Goal: Task Accomplishment & Management: Complete application form

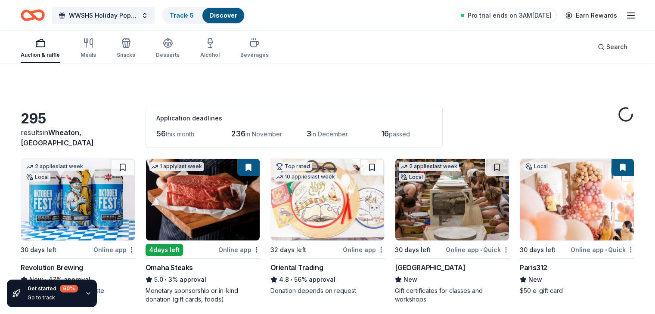
scroll to position [3799, 0]
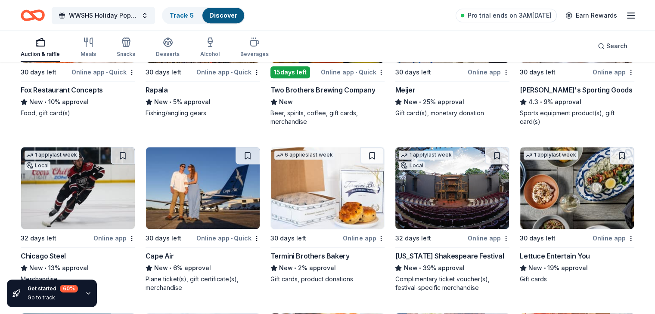
click at [543, 254] on div "Lettuce Entertain You" at bounding box center [555, 256] width 70 height 10
click at [437, 254] on div "Illinois Shakespeare Festival" at bounding box center [449, 256] width 109 height 10
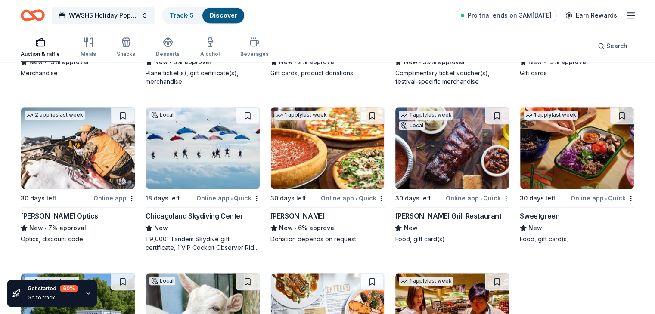
scroll to position [4011, 0]
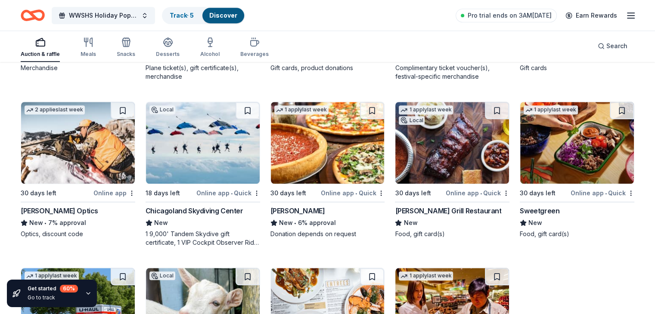
click at [215, 207] on div "Chicagoland Skydiving Center" at bounding box center [195, 211] width 98 height 10
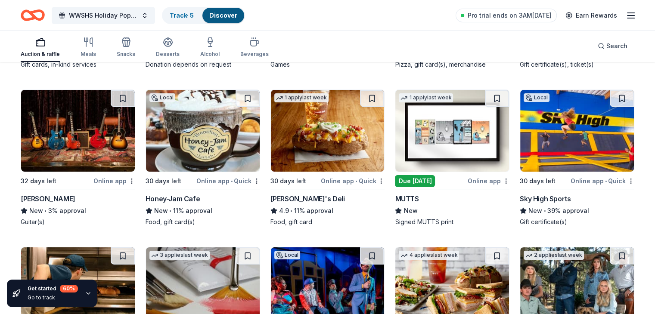
scroll to position [3024, 0]
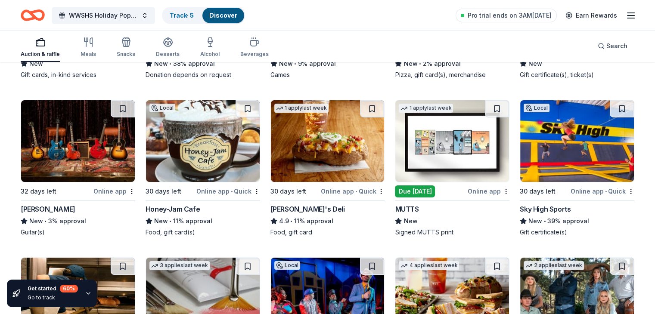
click at [67, 133] on img at bounding box center [78, 141] width 114 height 82
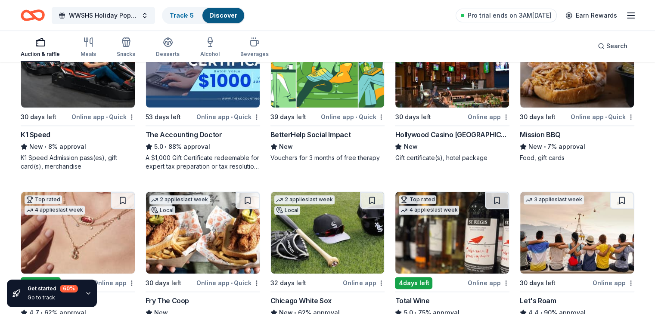
scroll to position [0, 0]
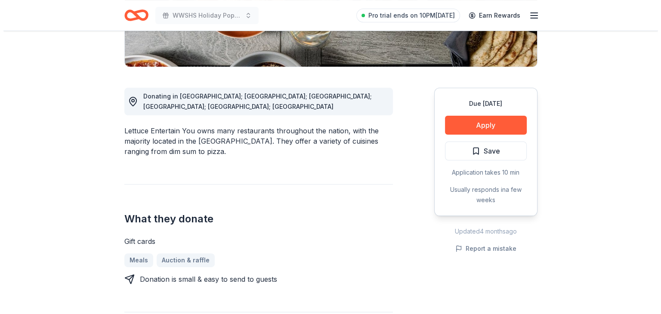
scroll to position [166, 0]
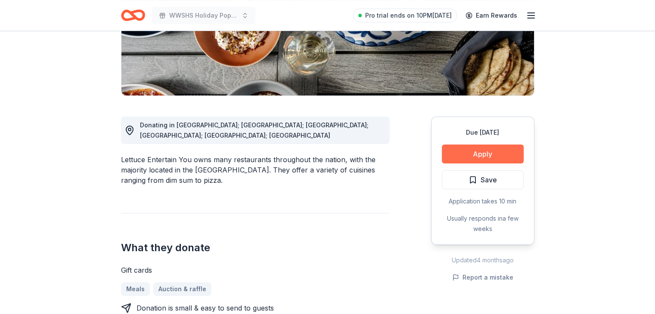
click at [484, 155] on button "Apply" at bounding box center [483, 154] width 82 height 19
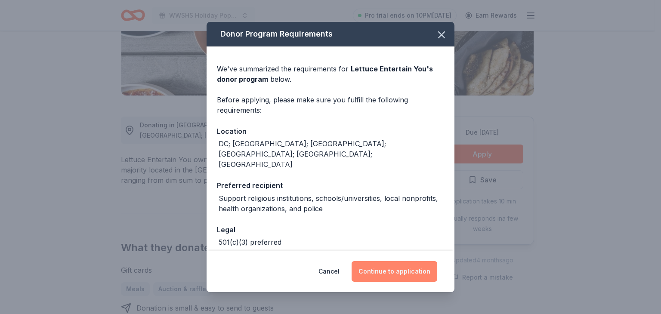
click at [400, 269] on button "Continue to application" at bounding box center [395, 271] width 86 height 21
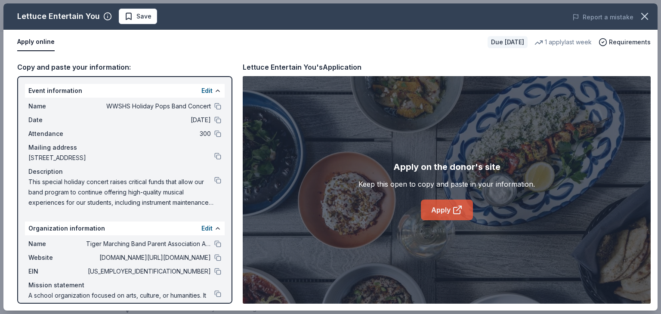
click at [440, 204] on link "Apply" at bounding box center [447, 210] width 52 height 21
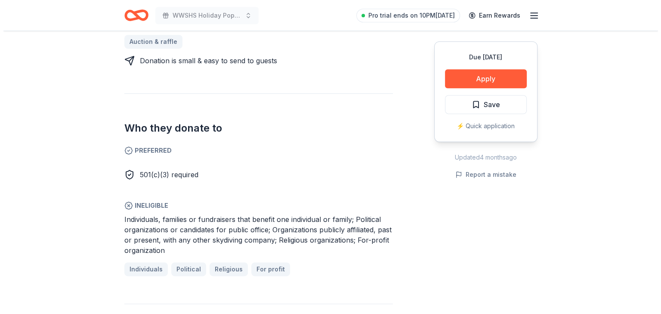
scroll to position [418, 0]
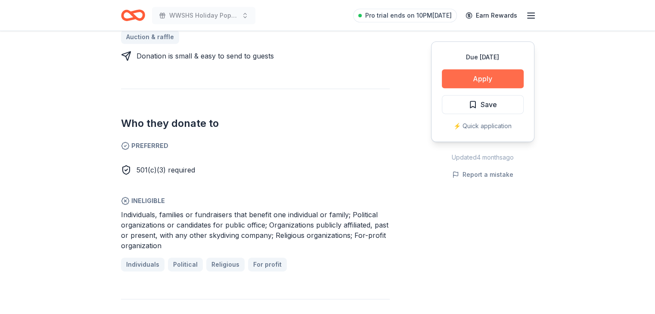
click at [482, 80] on button "Apply" at bounding box center [483, 78] width 82 height 19
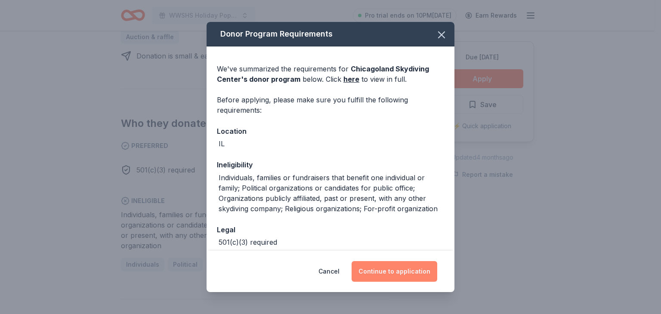
click at [393, 273] on button "Continue to application" at bounding box center [395, 271] width 86 height 21
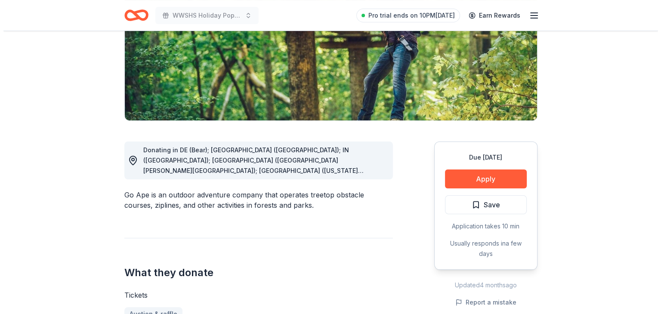
scroll to position [148, 0]
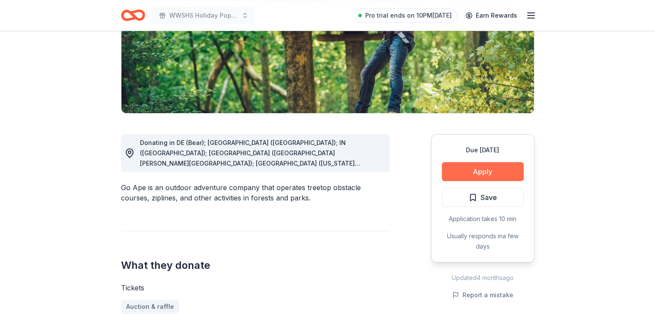
click at [482, 180] on button "Apply" at bounding box center [483, 171] width 82 height 19
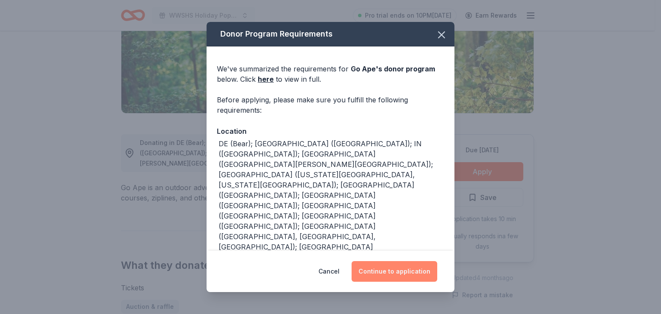
click at [390, 269] on button "Continue to application" at bounding box center [395, 271] width 86 height 21
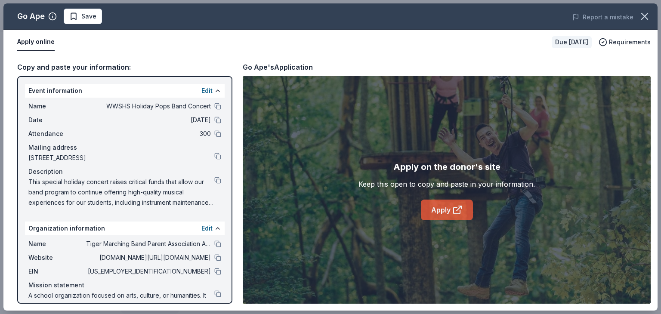
click at [441, 207] on link "Apply" at bounding box center [447, 210] width 52 height 21
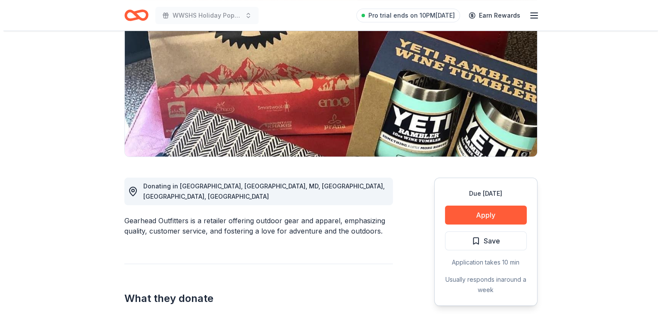
scroll to position [118, 0]
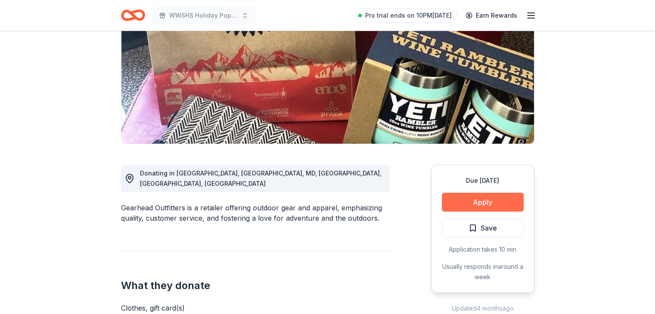
click at [476, 202] on button "Apply" at bounding box center [483, 202] width 82 height 19
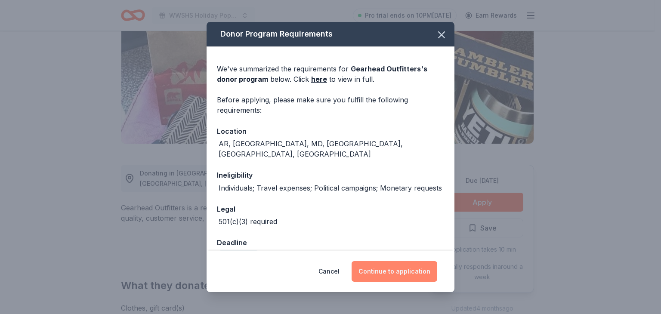
click at [402, 265] on button "Continue to application" at bounding box center [395, 271] width 86 height 21
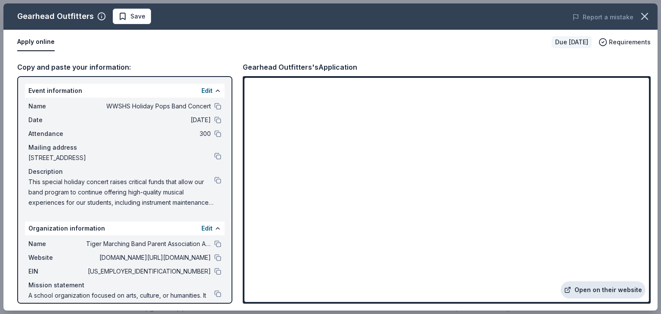
click at [611, 288] on link "Open on their website" at bounding box center [603, 290] width 85 height 17
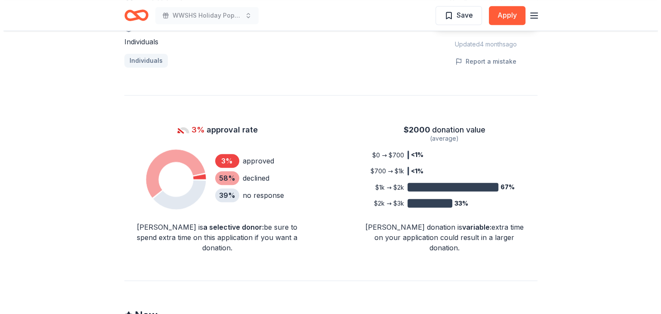
scroll to position [605, 0]
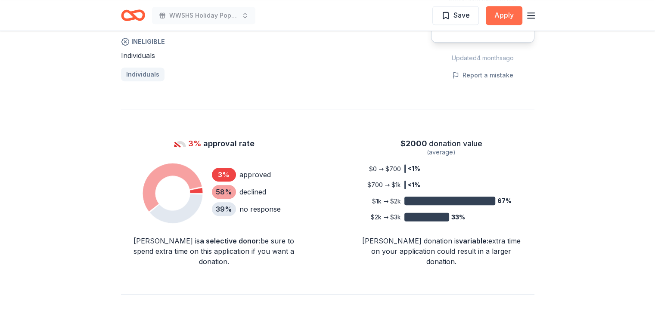
click at [503, 13] on button "Apply" at bounding box center [504, 15] width 37 height 19
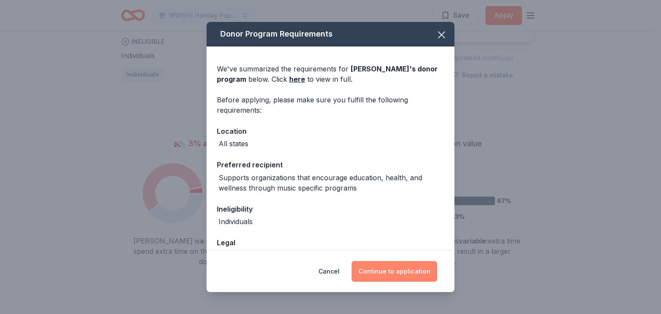
click at [387, 269] on button "Continue to application" at bounding box center [395, 271] width 86 height 21
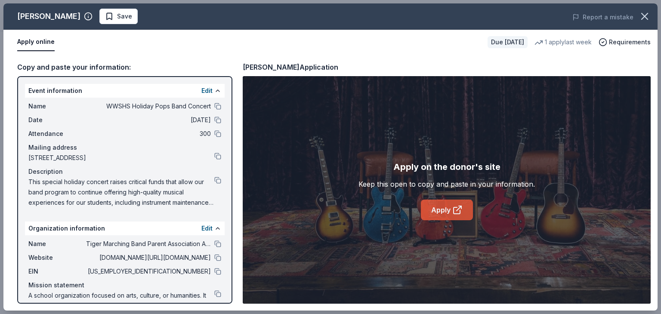
click at [444, 217] on link "Apply" at bounding box center [447, 210] width 52 height 21
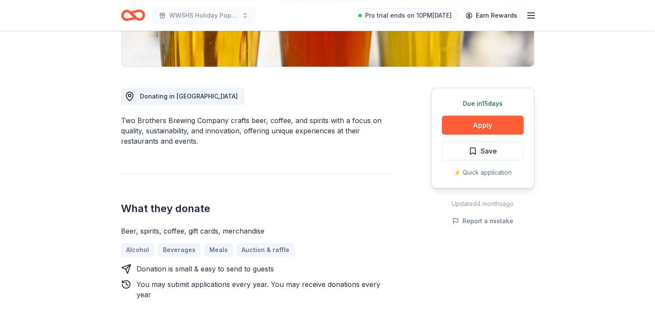
scroll to position [198, 0]
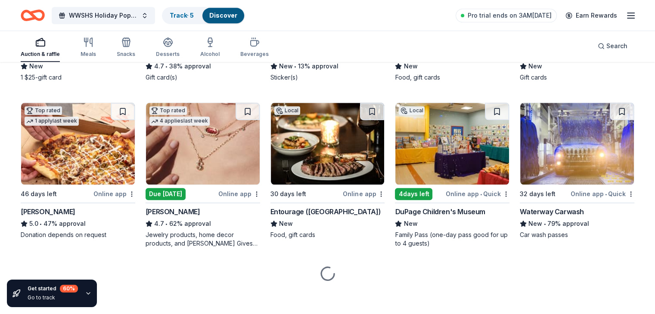
scroll to position [871, 0]
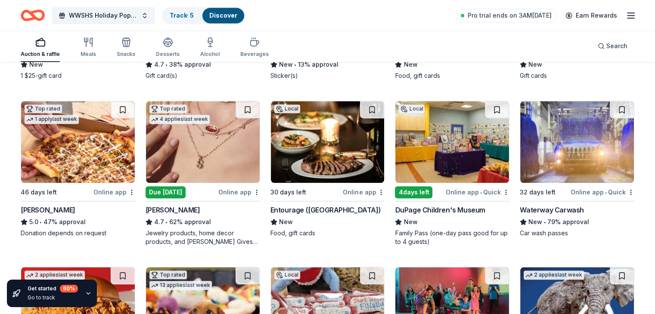
click at [559, 208] on div "Waterway Carwash" at bounding box center [552, 210] width 64 height 10
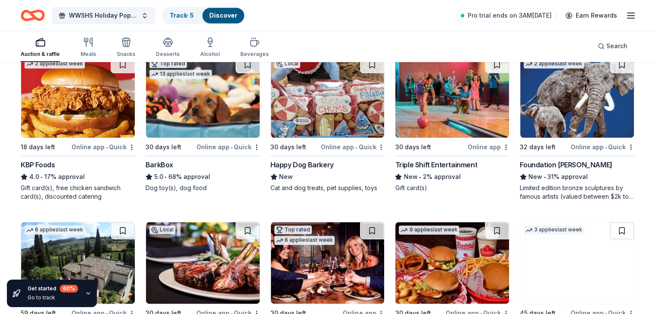
scroll to position [1093, 0]
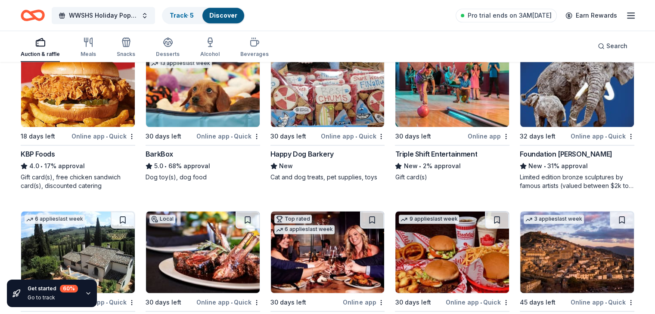
click at [173, 152] on div "BarkBox" at bounding box center [160, 154] width 28 height 10
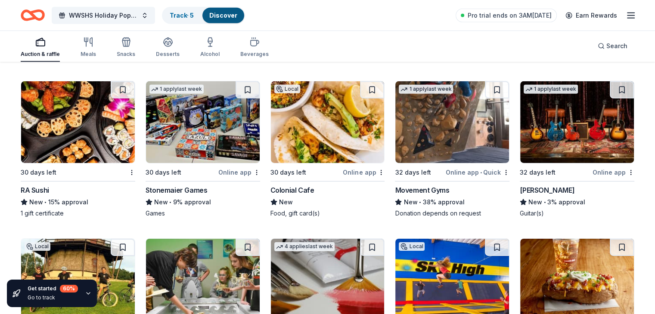
scroll to position [2705, 0]
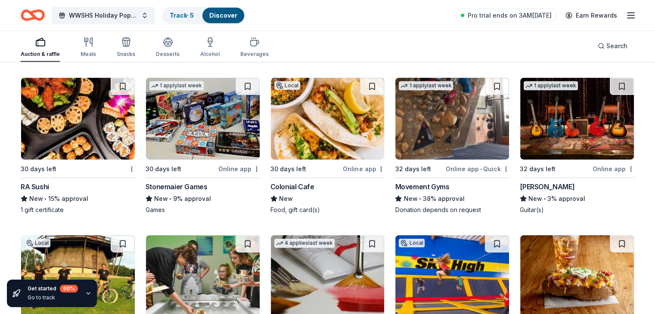
click at [294, 182] on div "Colonial Cafe" at bounding box center [292, 187] width 44 height 10
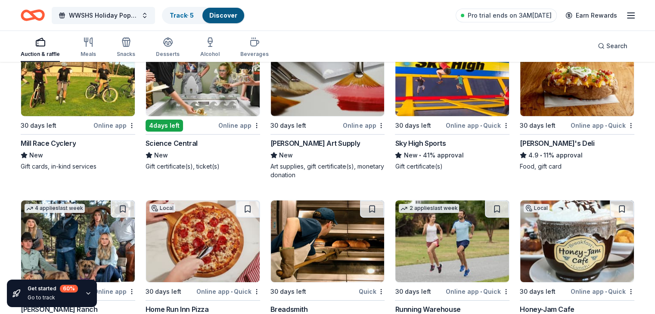
scroll to position [2975, 0]
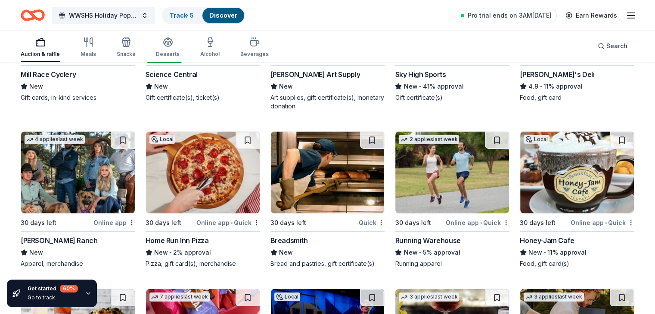
click at [560, 82] on div "4.9 • 11% approval" at bounding box center [577, 86] width 115 height 10
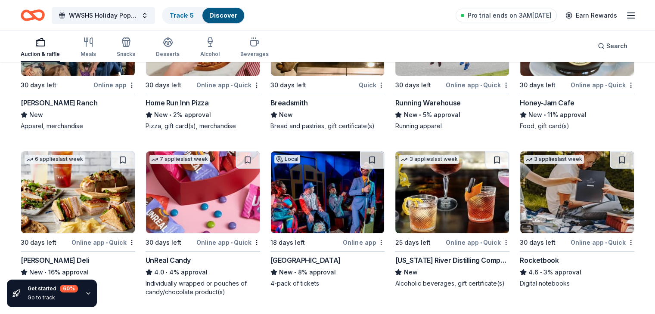
scroll to position [3147, 0]
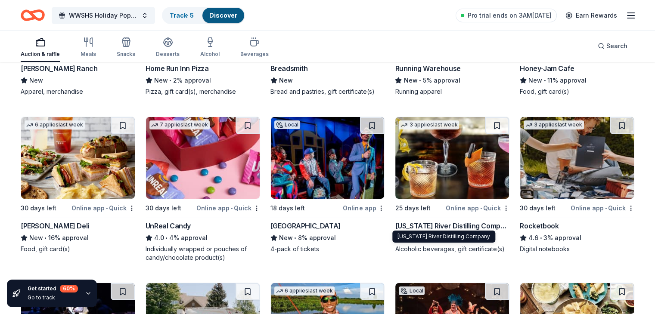
click at [452, 224] on div "Mississippi River Distilling Company" at bounding box center [452, 226] width 115 height 10
click at [556, 162] on img at bounding box center [577, 158] width 114 height 82
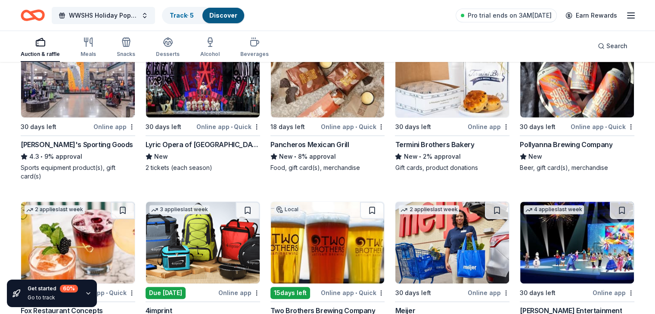
scroll to position [3572, 0]
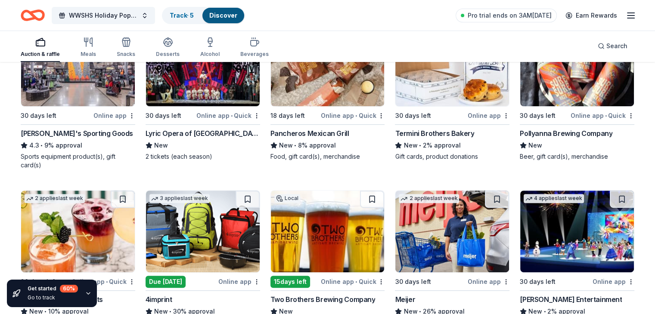
click at [548, 132] on div "Pollyanna Brewing Company" at bounding box center [566, 133] width 93 height 10
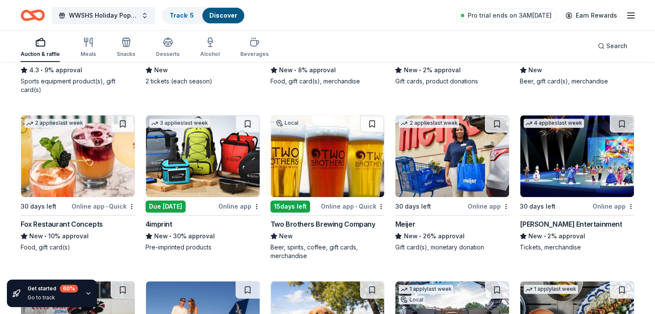
scroll to position [3667, 0]
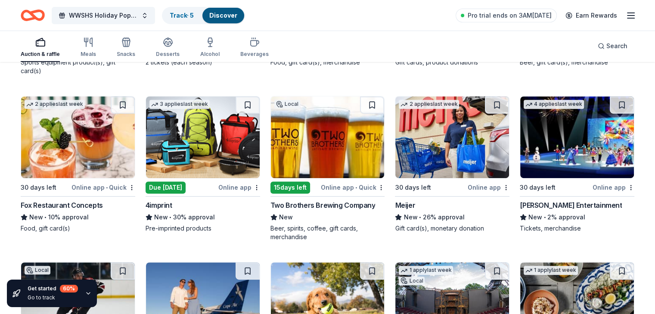
click at [329, 224] on div "Beer, spirits, coffee, gift cards, merchandise" at bounding box center [327, 232] width 115 height 17
click at [178, 184] on div "Due today" at bounding box center [166, 188] width 40 height 12
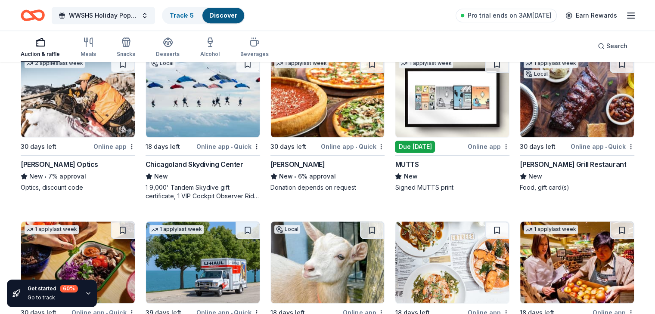
scroll to position [4057, 0]
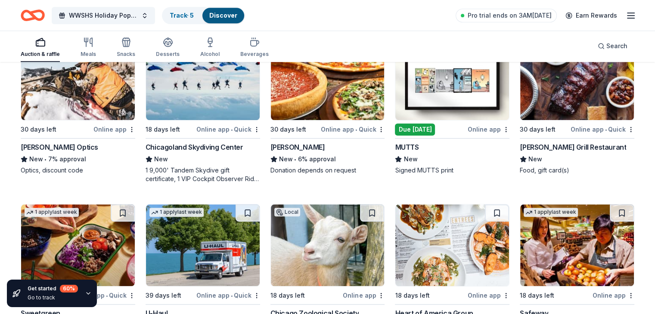
click at [551, 143] on div "Weber Grill Restaurant" at bounding box center [573, 147] width 106 height 10
click at [468, 95] on img at bounding box center [452, 79] width 114 height 82
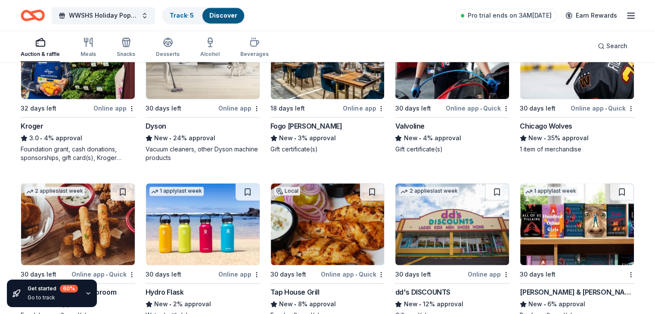
scroll to position [4603, 0]
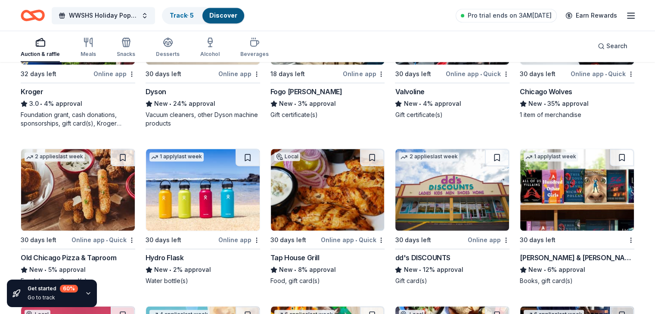
click at [166, 97] on div "Dyson" at bounding box center [156, 92] width 21 height 10
click at [184, 263] on div "Hydro Flask" at bounding box center [165, 258] width 38 height 10
click at [549, 262] on div "Barnes & Noble" at bounding box center [577, 258] width 115 height 10
click at [331, 214] on img at bounding box center [328, 190] width 114 height 82
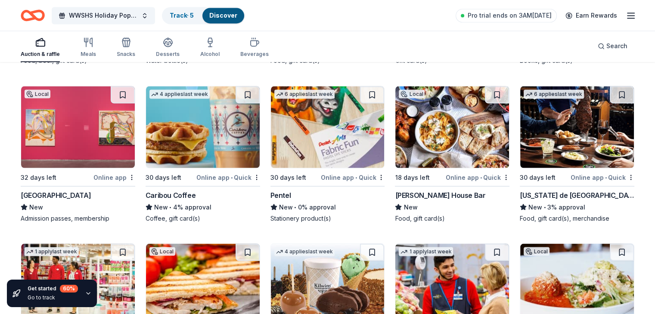
scroll to position [4829, 0]
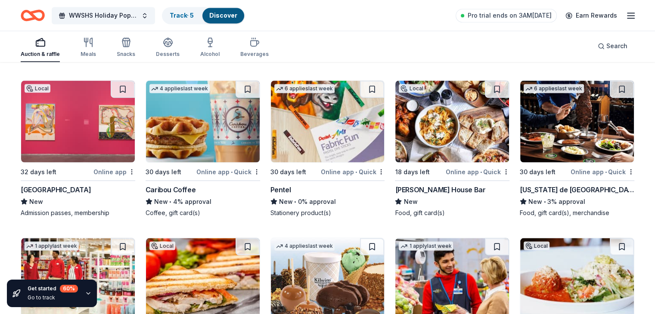
click at [96, 142] on img at bounding box center [78, 122] width 114 height 82
click at [78, 121] on img at bounding box center [78, 122] width 114 height 82
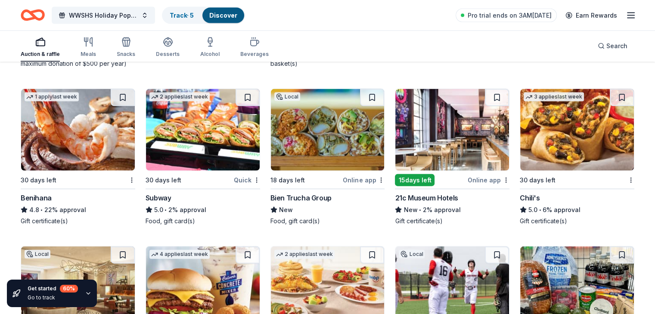
scroll to position [5178, 0]
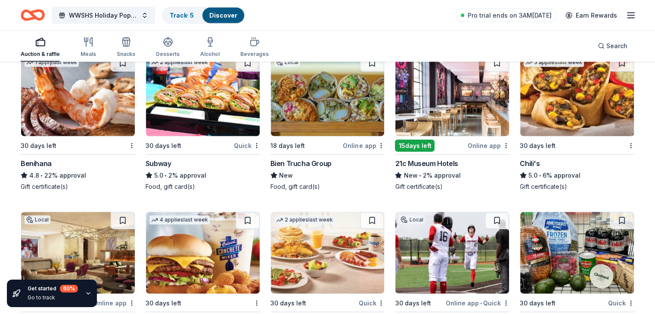
click at [52, 167] on div "Benihana" at bounding box center [36, 163] width 31 height 10
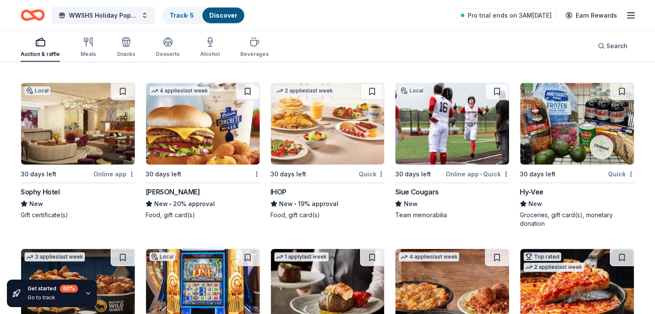
scroll to position [5311, 0]
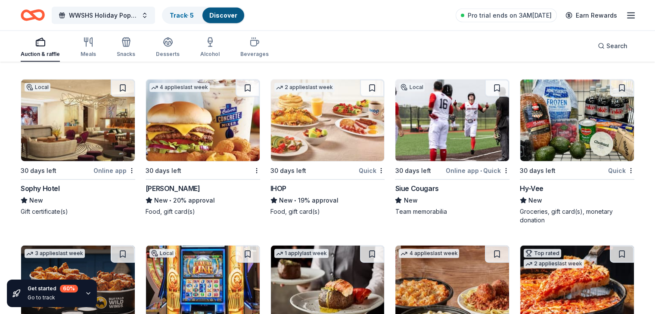
click at [60, 194] on div "Sophy Hotel" at bounding box center [40, 188] width 39 height 10
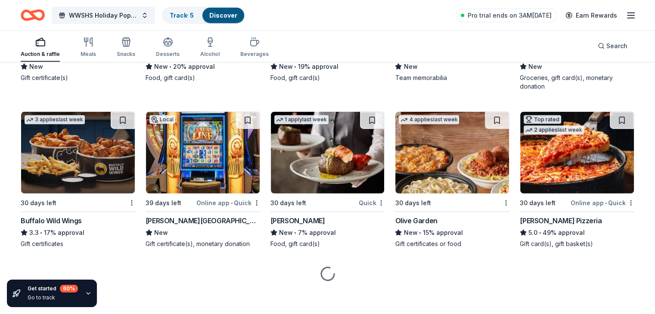
scroll to position [5448, 0]
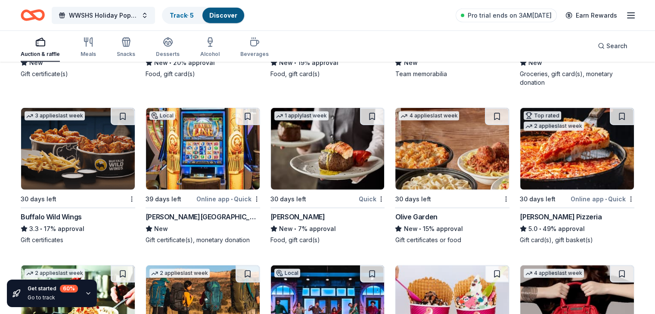
click at [421, 221] on div "Olive Garden" at bounding box center [416, 217] width 42 height 10
click at [81, 219] on div "Buffalo Wild Wings" at bounding box center [51, 217] width 61 height 10
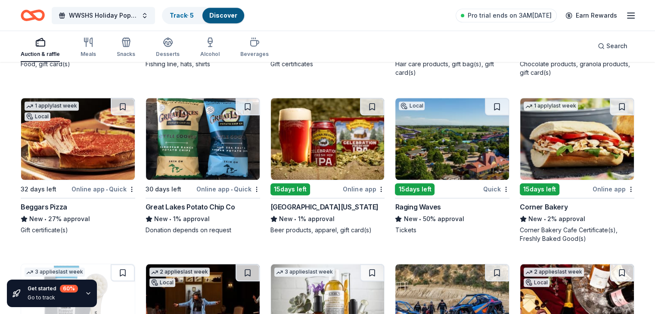
scroll to position [7229, 0]
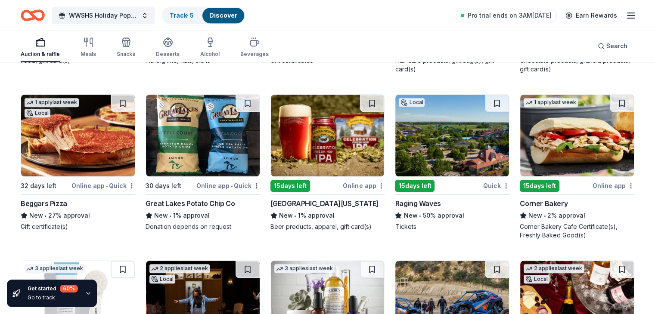
click at [424, 209] on div "Raging Waves" at bounding box center [418, 203] width 46 height 10
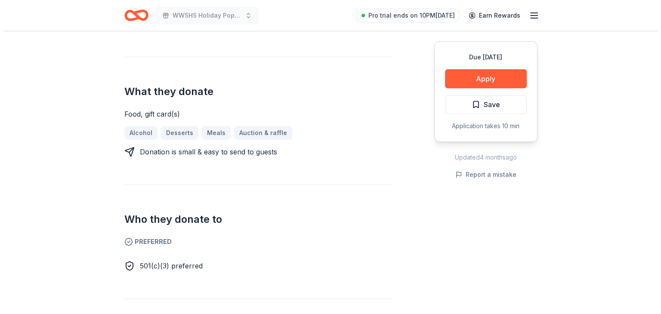
scroll to position [344, 0]
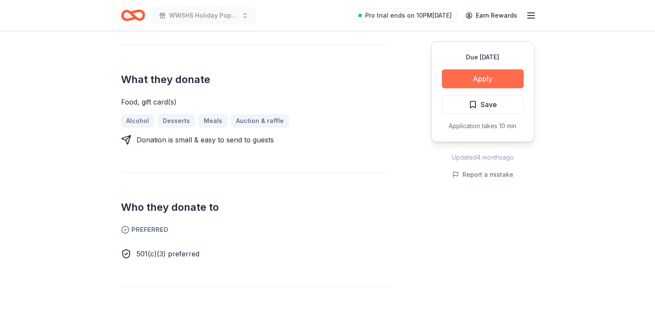
click at [482, 77] on button "Apply" at bounding box center [483, 78] width 82 height 19
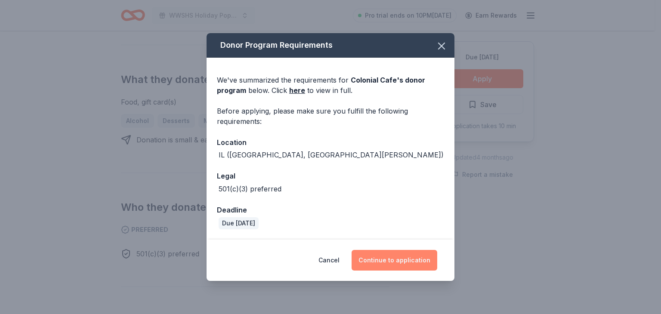
click at [395, 255] on button "Continue to application" at bounding box center [395, 260] width 86 height 21
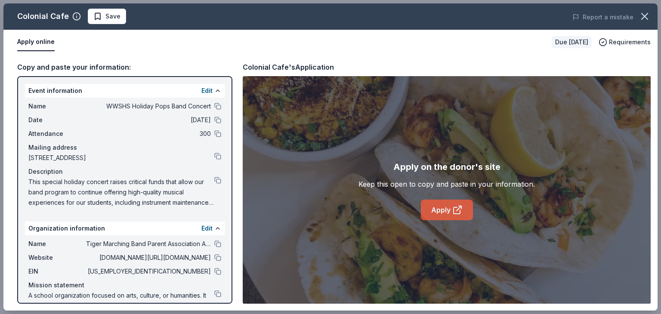
click at [436, 204] on link "Apply" at bounding box center [447, 210] width 52 height 21
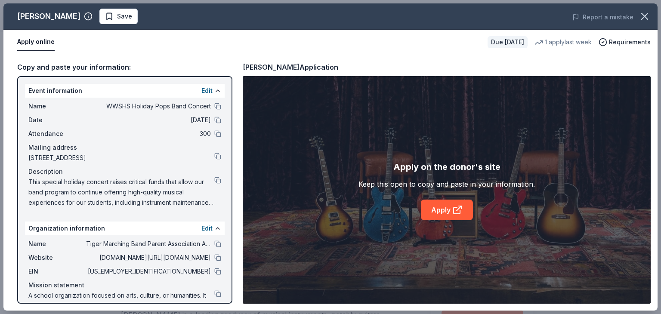
scroll to position [605, 0]
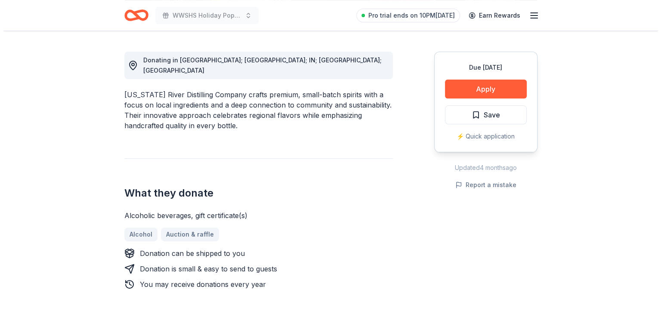
scroll to position [229, 0]
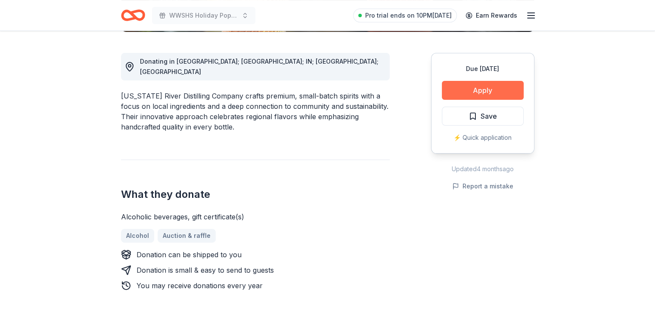
click at [474, 88] on button "Apply" at bounding box center [483, 90] width 82 height 19
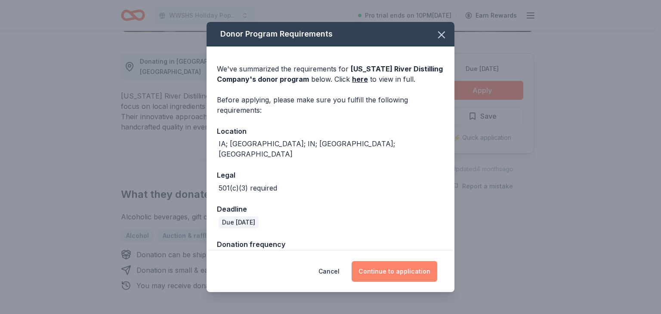
click at [397, 272] on button "Continue to application" at bounding box center [395, 271] width 86 height 21
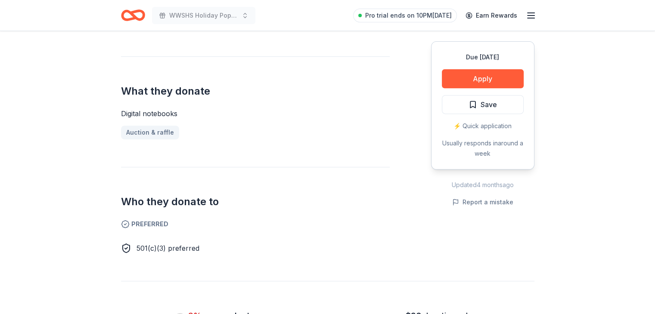
scroll to position [314, 0]
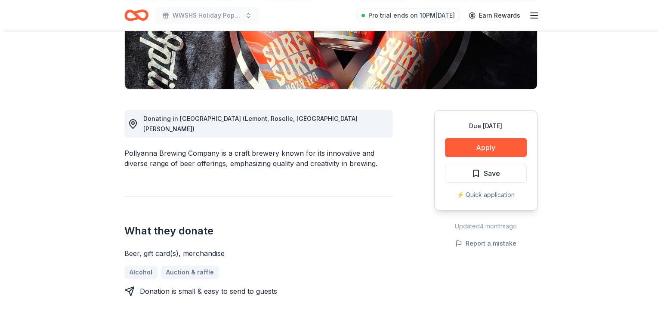
scroll to position [186, 0]
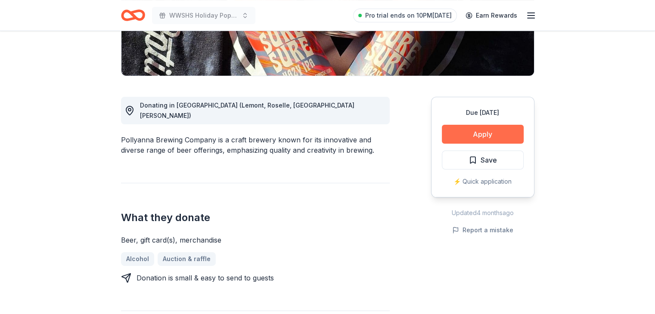
click at [491, 130] on button "Apply" at bounding box center [483, 134] width 82 height 19
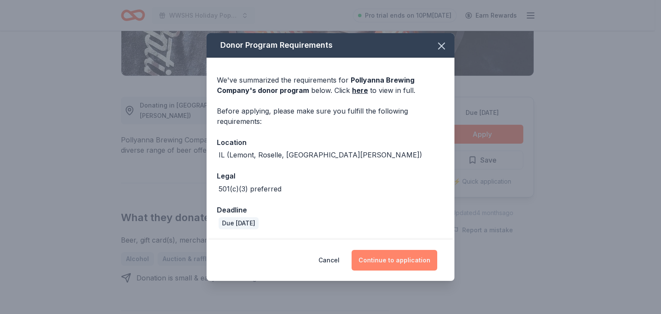
click at [396, 258] on button "Continue to application" at bounding box center [395, 260] width 86 height 21
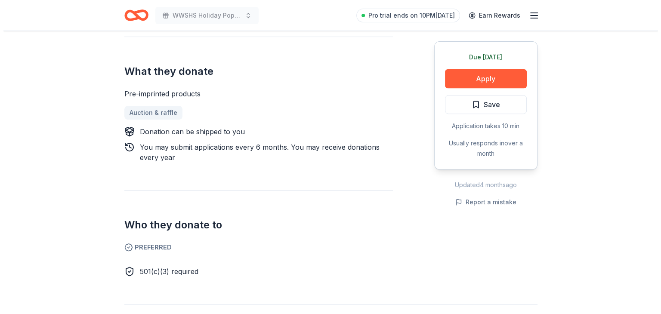
scroll to position [307, 0]
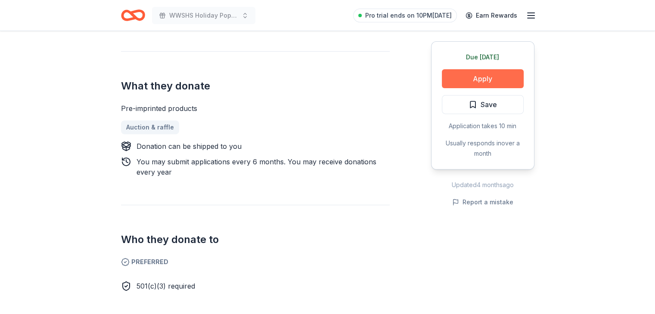
click at [484, 80] on button "Apply" at bounding box center [483, 78] width 82 height 19
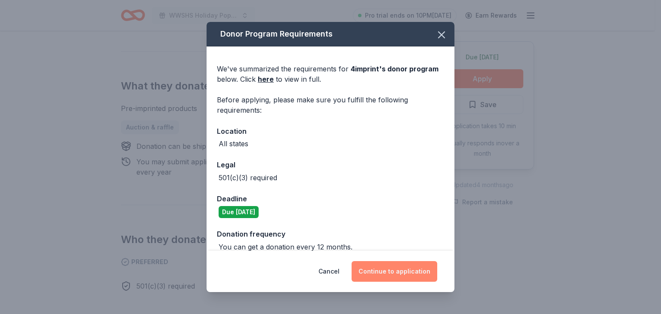
click at [394, 273] on button "Continue to application" at bounding box center [395, 271] width 86 height 21
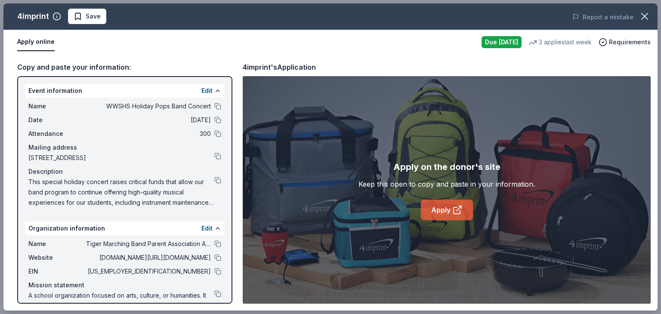
click at [443, 211] on link "Apply" at bounding box center [447, 210] width 52 height 21
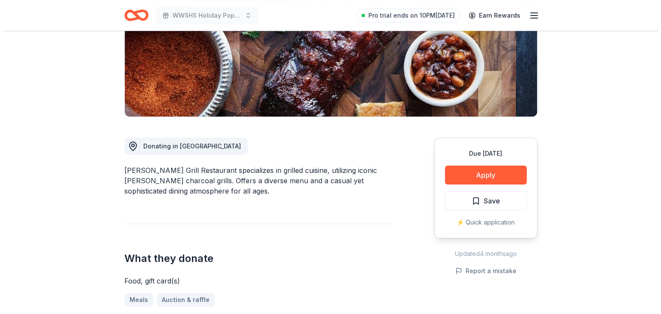
scroll to position [130, 0]
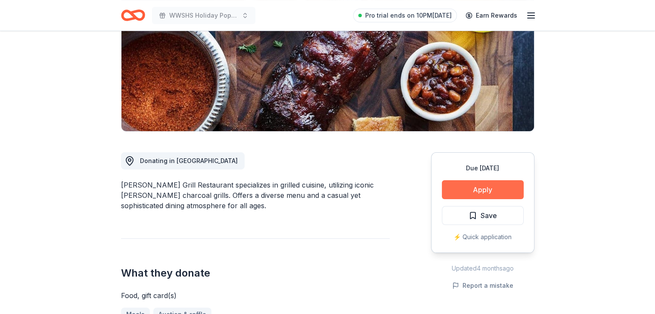
click at [476, 191] on button "Apply" at bounding box center [483, 189] width 82 height 19
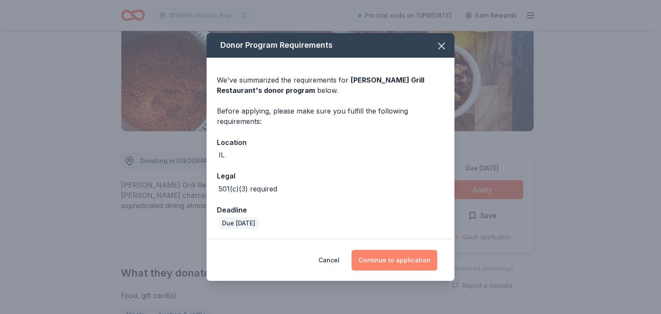
click at [388, 260] on button "Continue to application" at bounding box center [395, 260] width 86 height 21
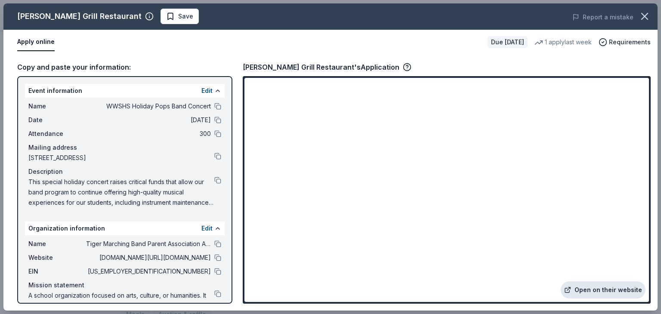
click at [622, 292] on link "Open on their website" at bounding box center [603, 290] width 85 height 17
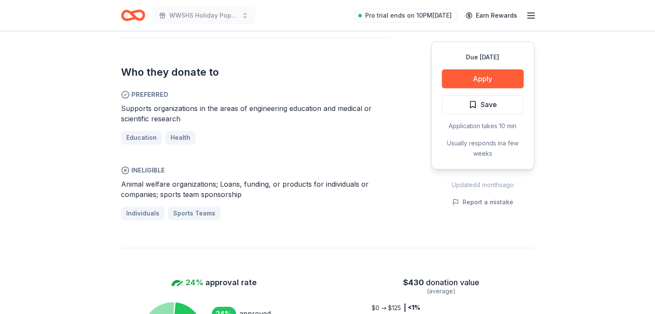
scroll to position [460, 0]
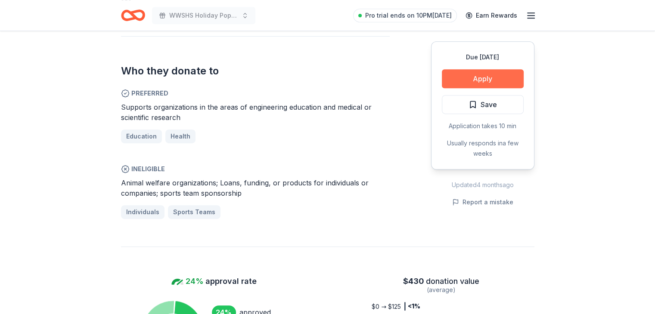
click at [489, 74] on button "Apply" at bounding box center [483, 78] width 82 height 19
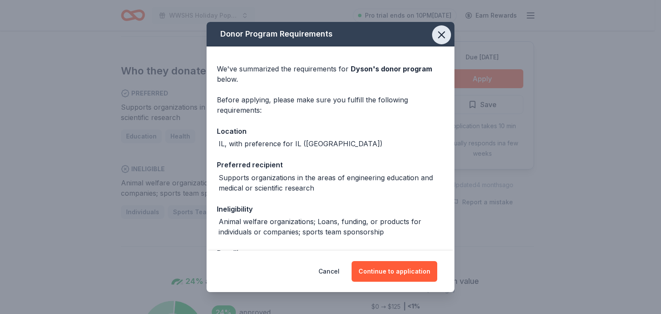
click at [436, 37] on icon "button" at bounding box center [442, 35] width 12 height 12
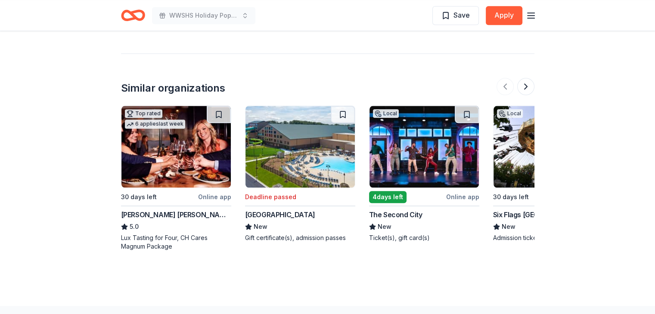
scroll to position [993, 0]
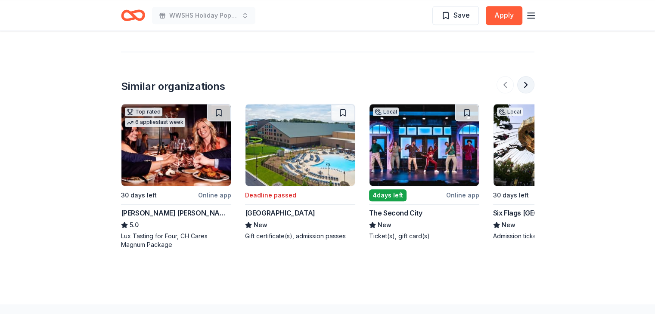
click at [525, 85] on button at bounding box center [525, 84] width 17 height 17
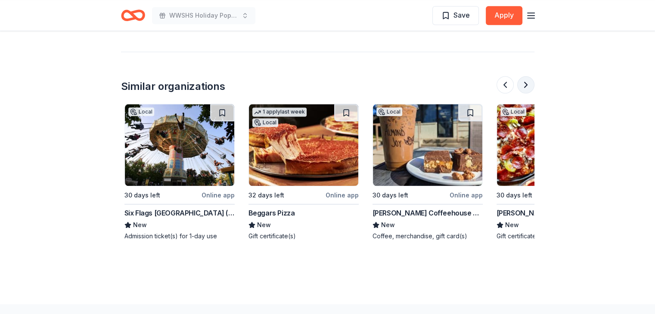
scroll to position [0, 372]
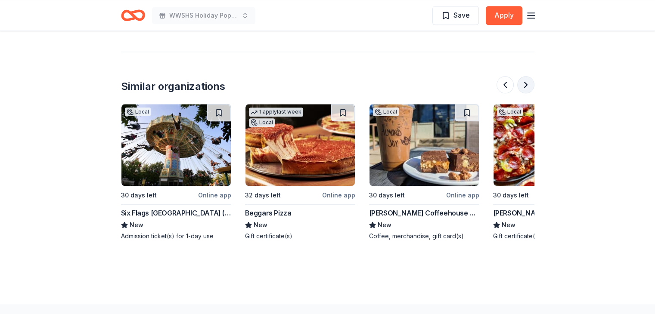
click at [525, 85] on button at bounding box center [525, 84] width 17 height 17
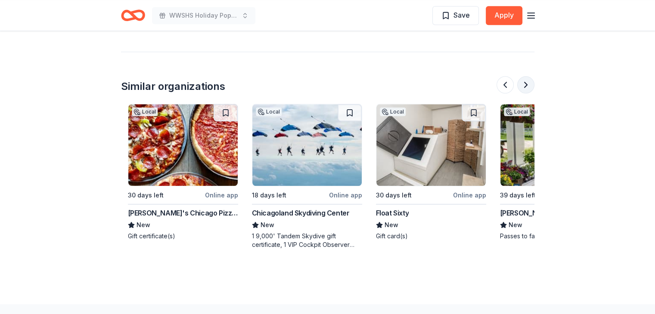
scroll to position [0, 744]
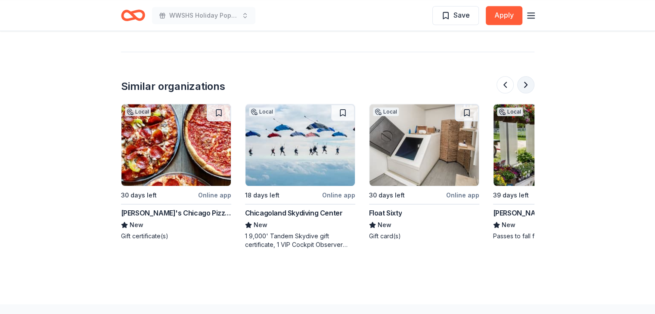
click at [525, 85] on button at bounding box center [525, 84] width 17 height 17
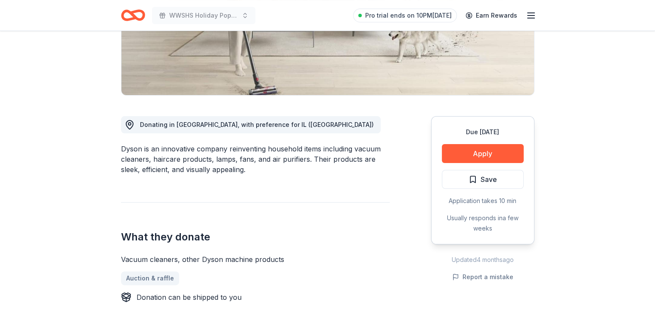
scroll to position [0, 0]
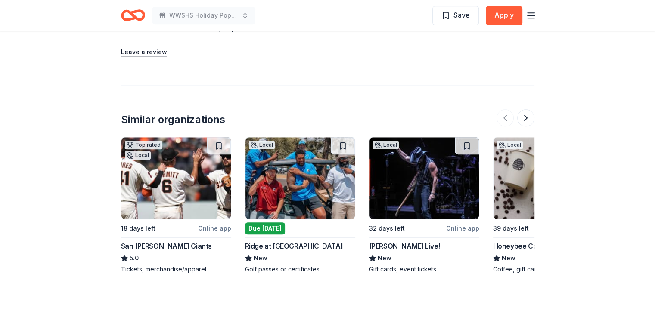
scroll to position [910, 0]
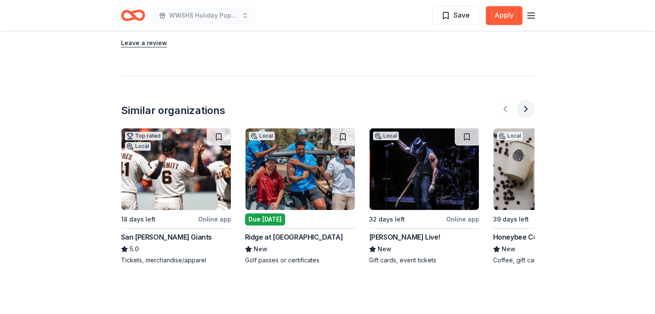
click at [525, 106] on button at bounding box center [525, 108] width 17 height 17
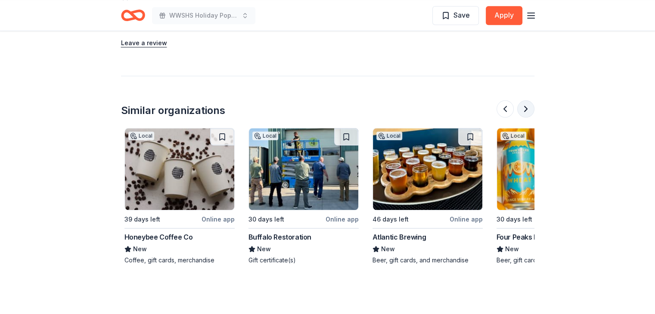
scroll to position [0, 372]
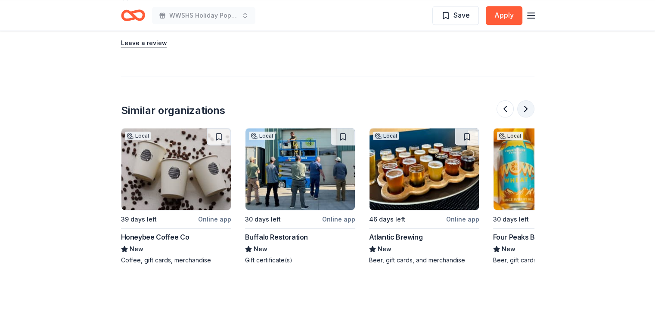
click at [525, 106] on button at bounding box center [525, 108] width 17 height 17
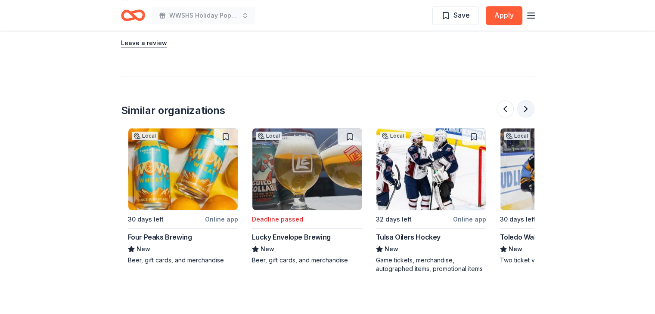
scroll to position [0, 744]
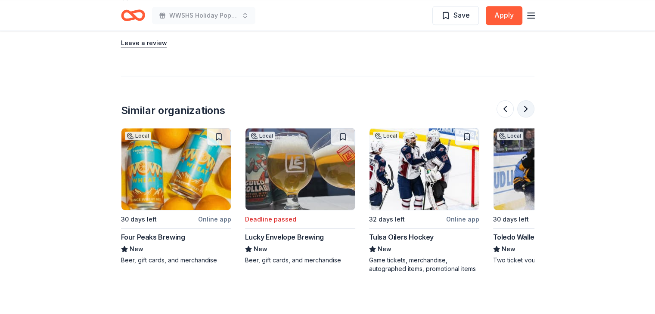
click at [525, 106] on button at bounding box center [525, 108] width 17 height 17
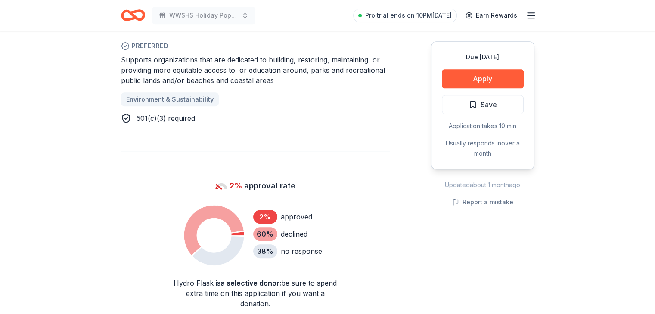
scroll to position [409, 0]
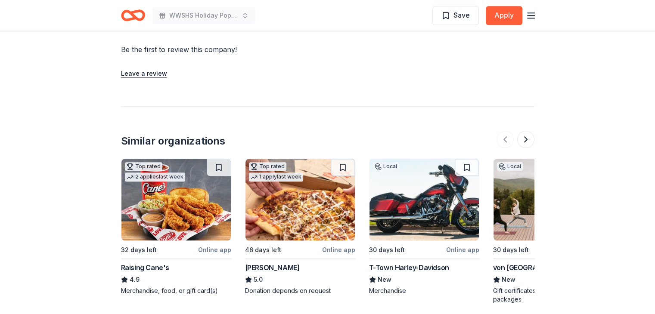
scroll to position [823, 0]
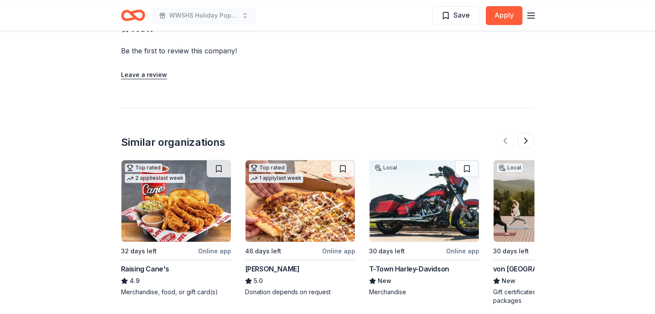
click at [144, 264] on div "Raising Cane's" at bounding box center [145, 269] width 48 height 10
click at [525, 132] on button at bounding box center [525, 140] width 17 height 17
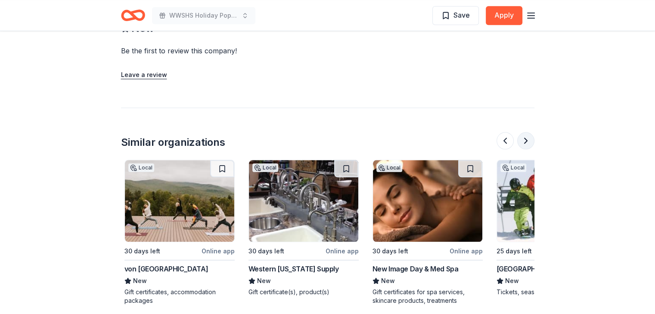
scroll to position [0, 372]
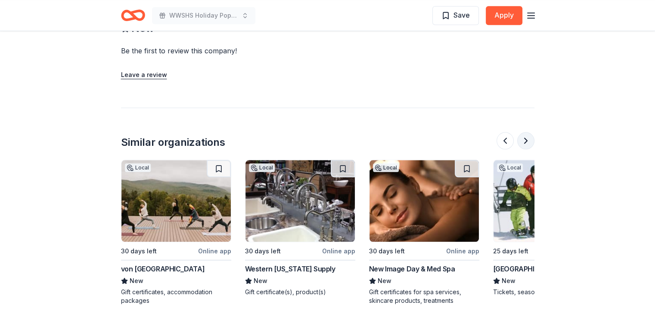
click at [525, 132] on button at bounding box center [525, 140] width 17 height 17
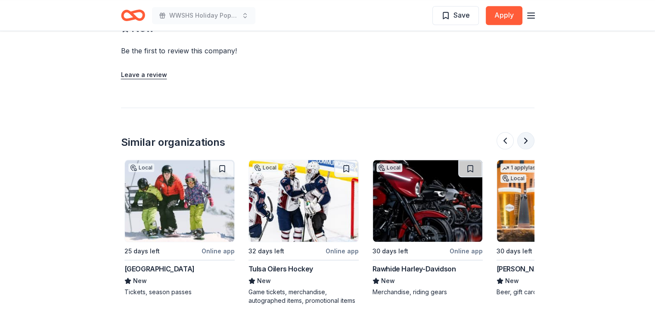
scroll to position [0, 744]
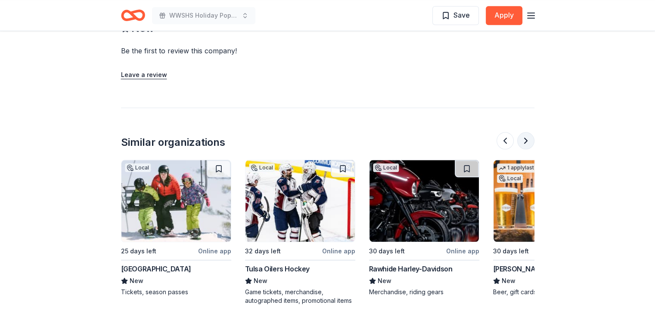
click at [525, 132] on button at bounding box center [525, 140] width 17 height 17
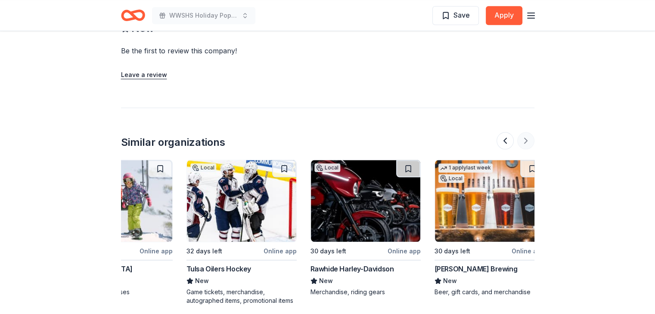
scroll to position [0, 813]
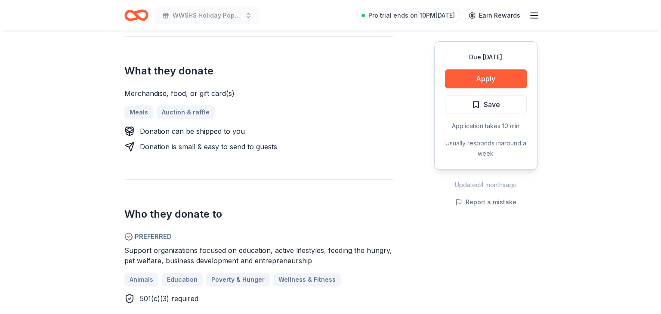
scroll to position [350, 0]
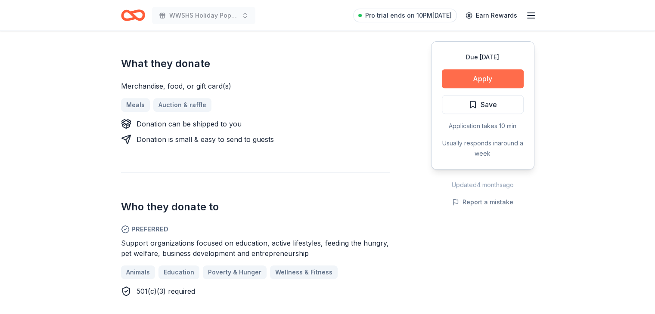
click at [489, 74] on button "Apply" at bounding box center [483, 78] width 82 height 19
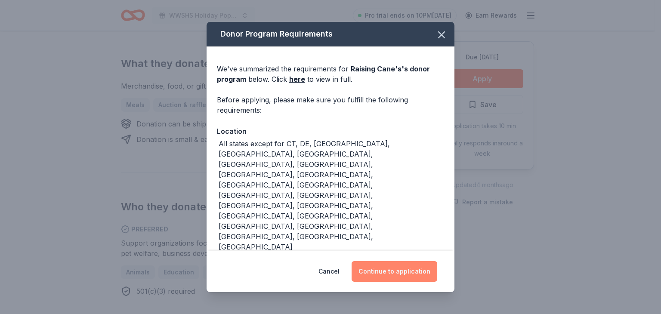
click at [391, 271] on button "Continue to application" at bounding box center [395, 271] width 86 height 21
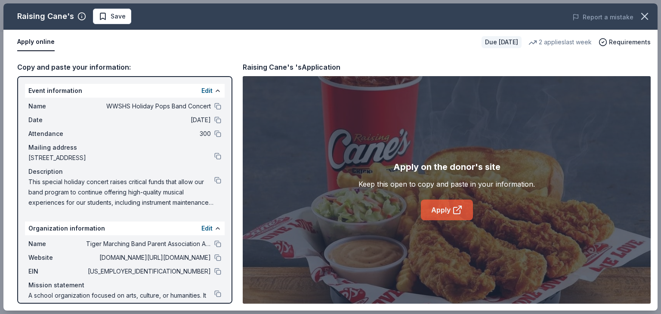
click at [438, 203] on link "Apply" at bounding box center [447, 210] width 52 height 21
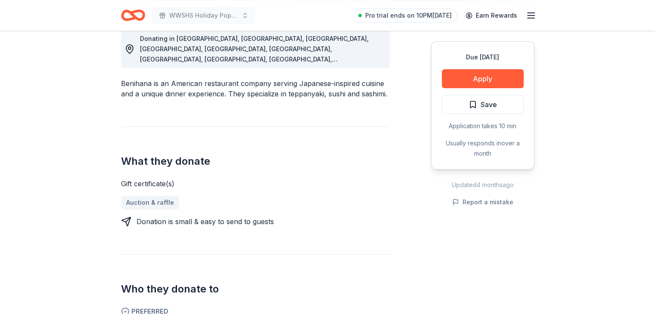
scroll to position [258, 0]
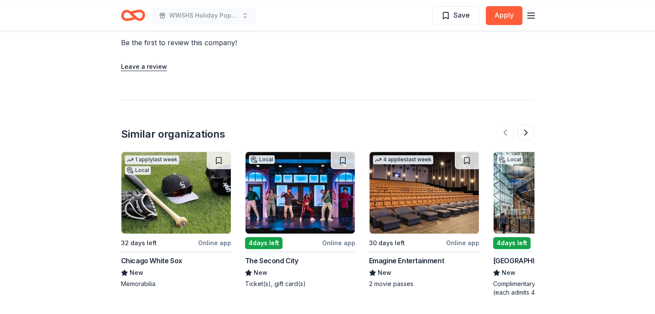
scroll to position [756, 0]
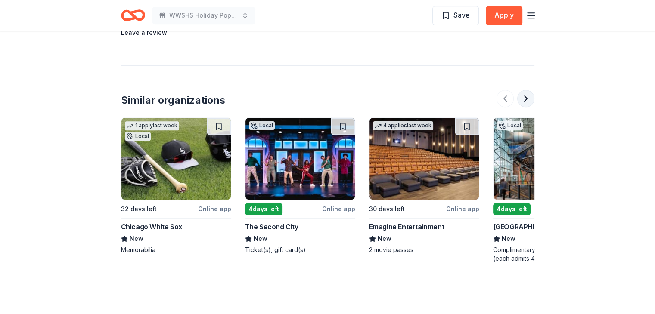
click at [526, 90] on button at bounding box center [525, 98] width 17 height 17
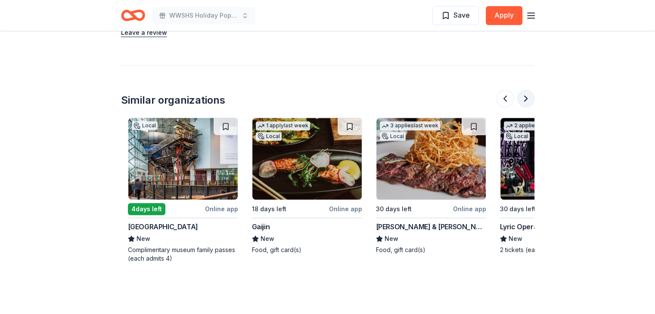
scroll to position [0, 372]
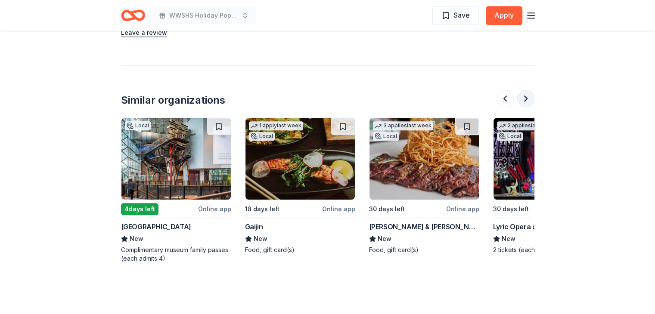
click at [526, 90] on button at bounding box center [525, 98] width 17 height 17
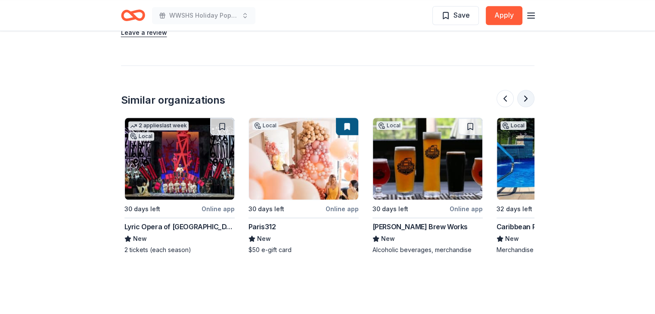
scroll to position [0, 744]
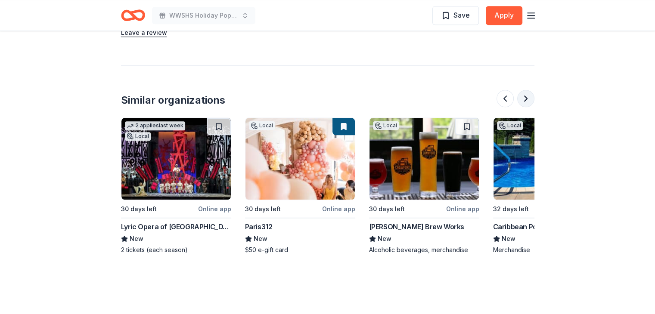
click at [526, 90] on button at bounding box center [525, 98] width 17 height 17
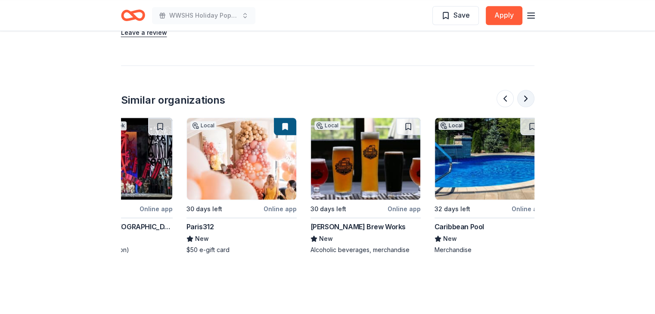
scroll to position [0, 813]
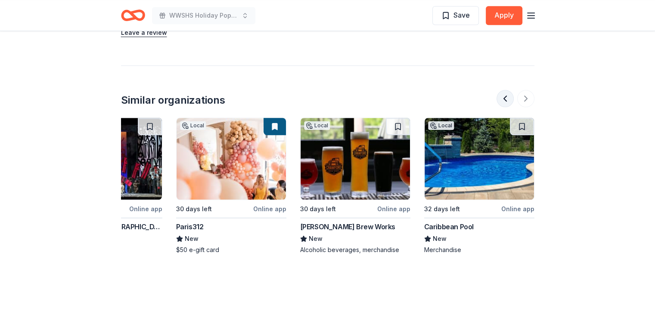
click at [507, 90] on button at bounding box center [504, 98] width 17 height 17
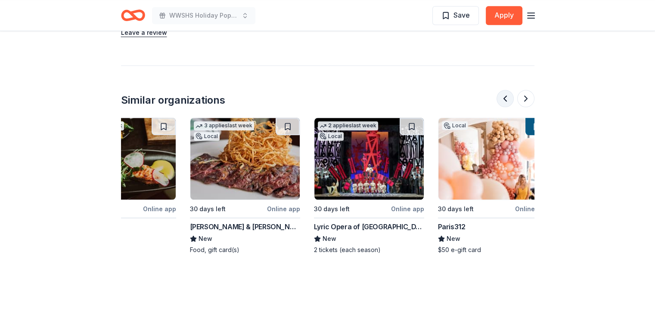
click at [507, 90] on button at bounding box center [504, 98] width 17 height 17
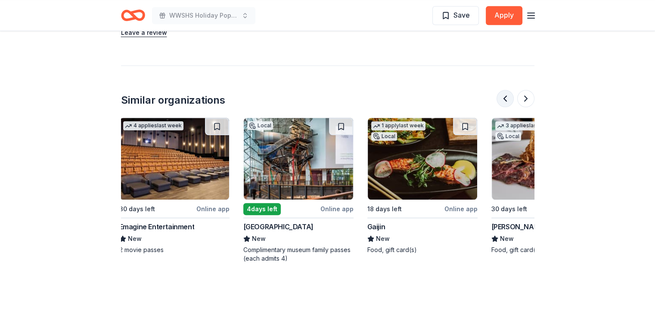
click at [507, 90] on button at bounding box center [504, 98] width 17 height 17
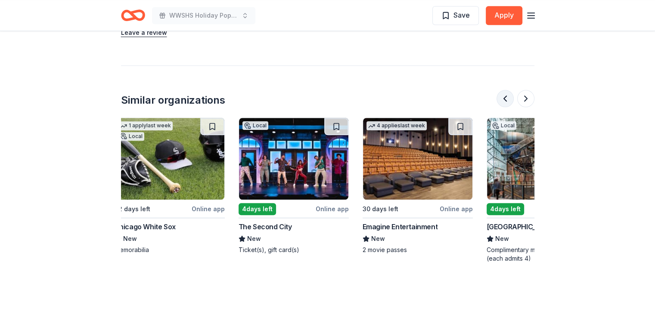
scroll to position [0, 0]
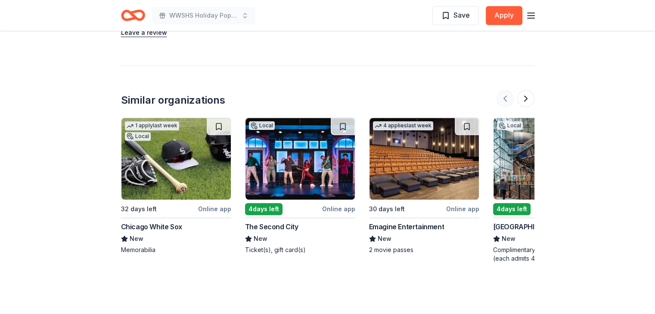
click at [507, 90] on div at bounding box center [515, 98] width 38 height 17
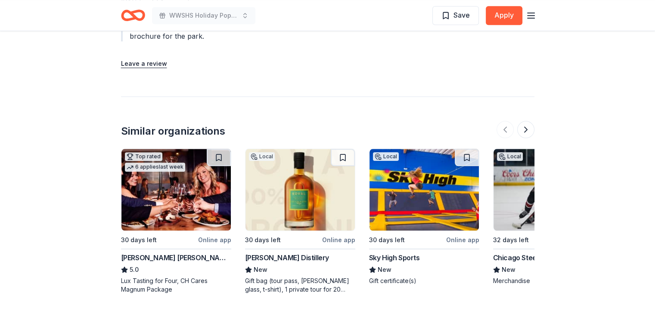
scroll to position [998, 0]
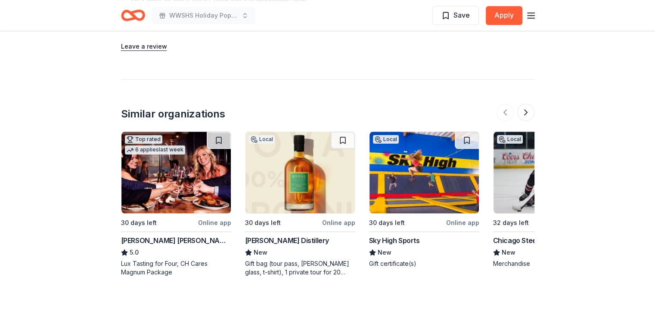
click at [270, 240] on div "[PERSON_NAME] Distillery" at bounding box center [287, 240] width 84 height 10
click at [523, 113] on button at bounding box center [525, 112] width 17 height 17
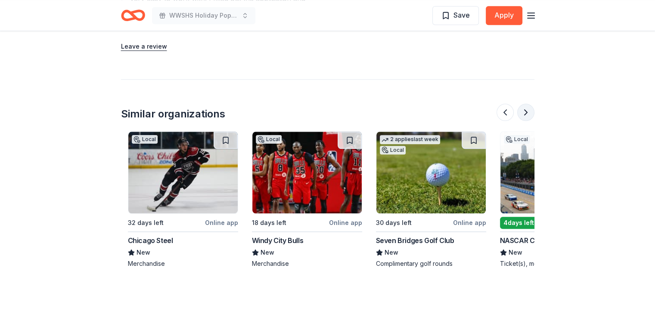
scroll to position [0, 372]
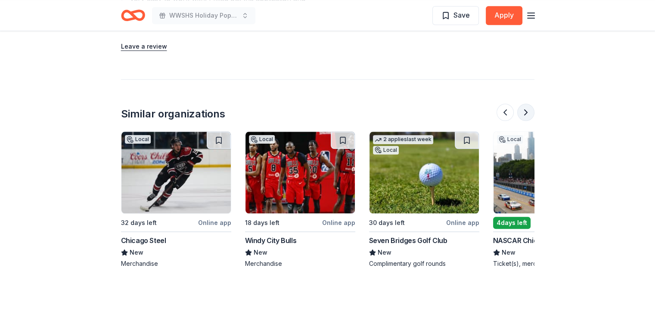
click at [523, 113] on button at bounding box center [525, 112] width 17 height 17
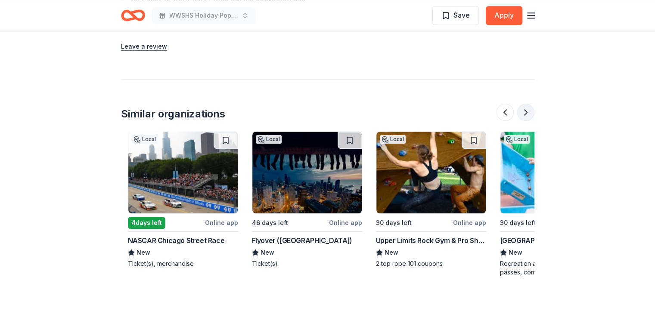
scroll to position [0, 744]
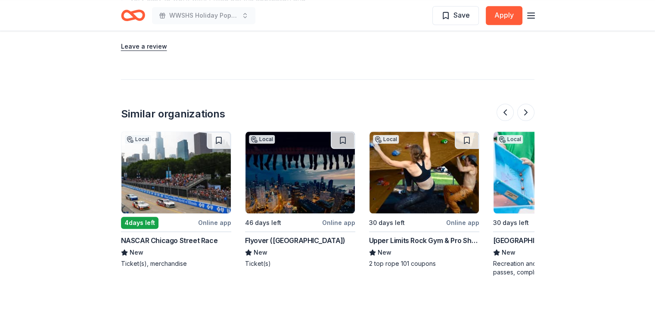
click at [183, 241] on div "NASCAR Chicago Street Race" at bounding box center [169, 240] width 97 height 10
click at [288, 239] on div "Flyover ([GEOGRAPHIC_DATA])" at bounding box center [295, 240] width 100 height 10
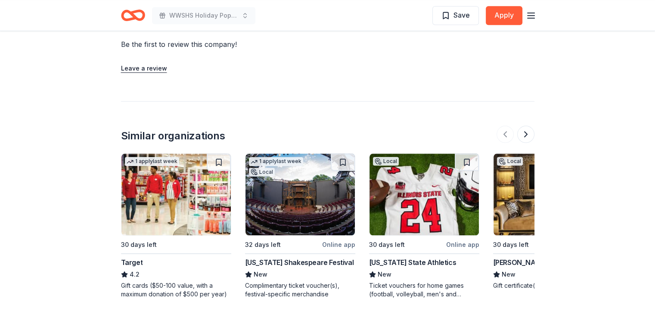
scroll to position [874, 0]
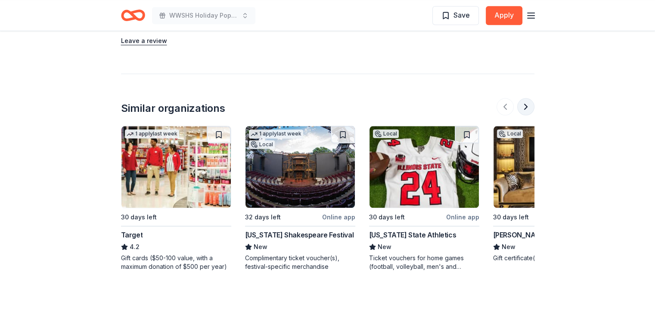
click at [527, 105] on button at bounding box center [525, 106] width 17 height 17
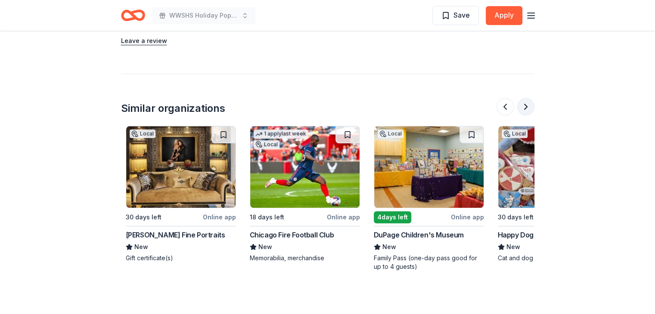
scroll to position [0, 372]
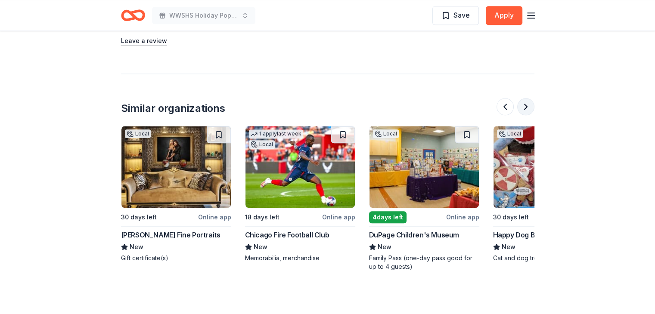
click at [527, 105] on button at bounding box center [525, 106] width 17 height 17
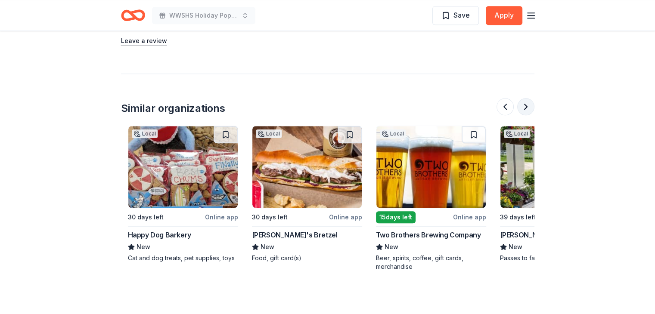
scroll to position [0, 744]
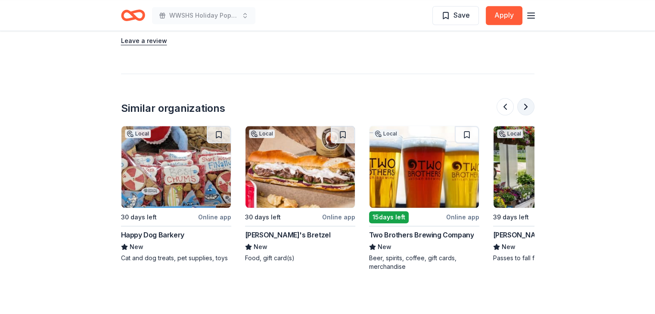
click at [527, 105] on button at bounding box center [525, 106] width 17 height 17
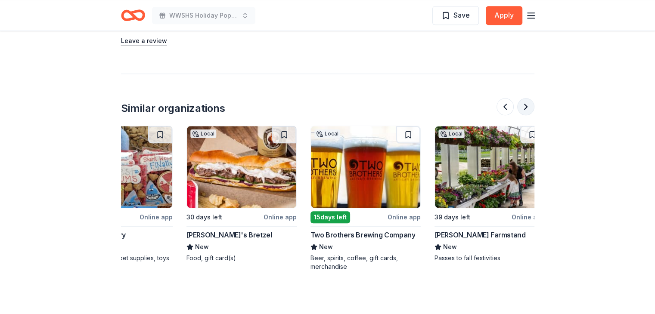
scroll to position [0, 813]
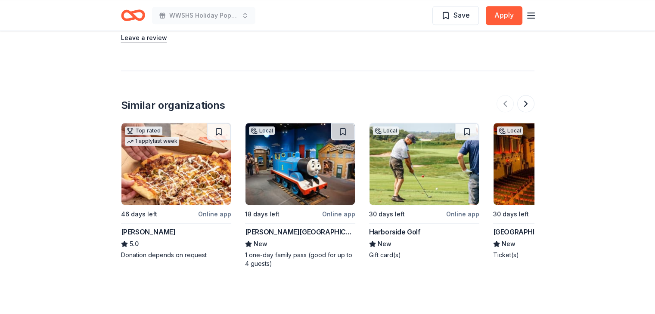
scroll to position [871, 0]
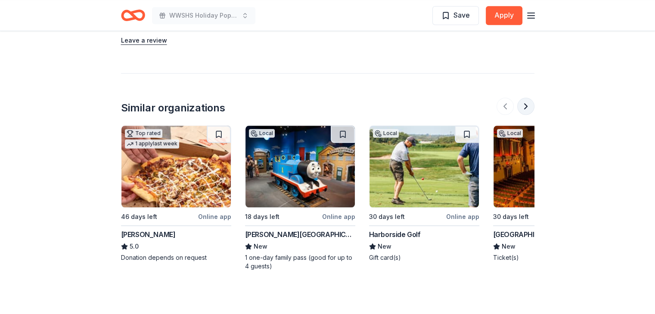
click at [525, 104] on button at bounding box center [525, 106] width 17 height 17
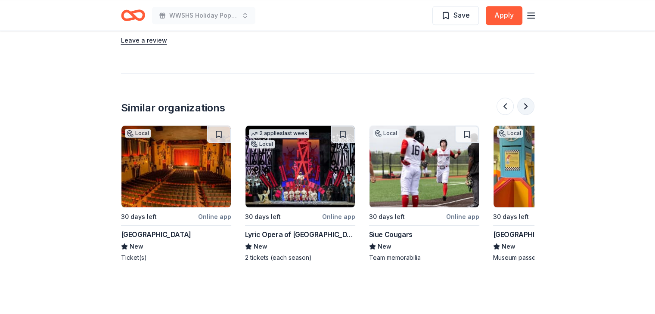
click at [525, 104] on button at bounding box center [525, 106] width 17 height 17
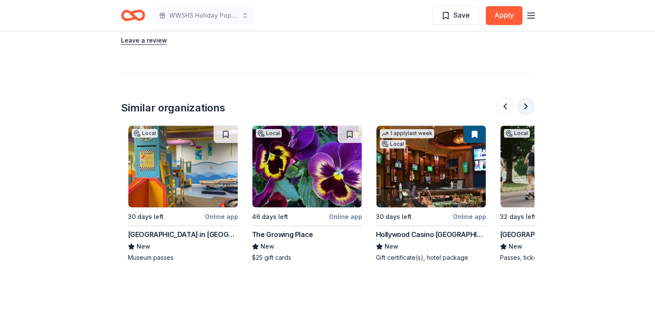
scroll to position [0, 744]
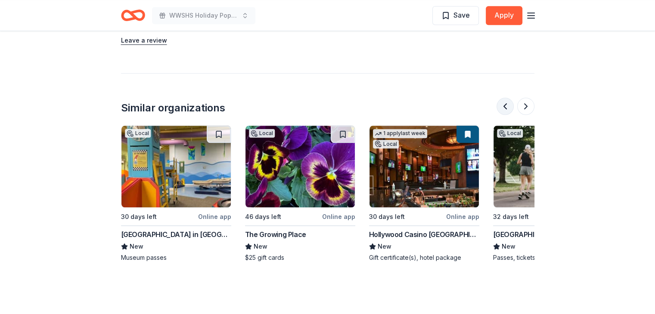
click at [503, 106] on button at bounding box center [504, 106] width 17 height 17
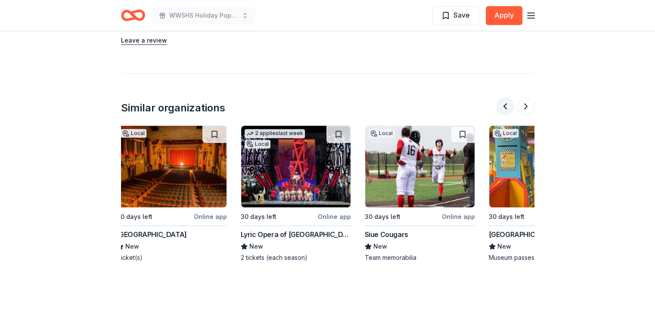
scroll to position [0, 372]
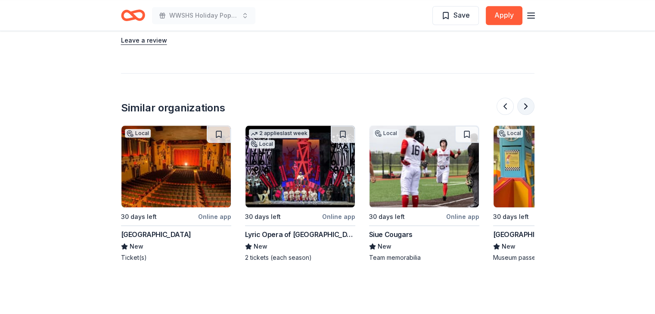
click at [526, 102] on button at bounding box center [525, 106] width 17 height 17
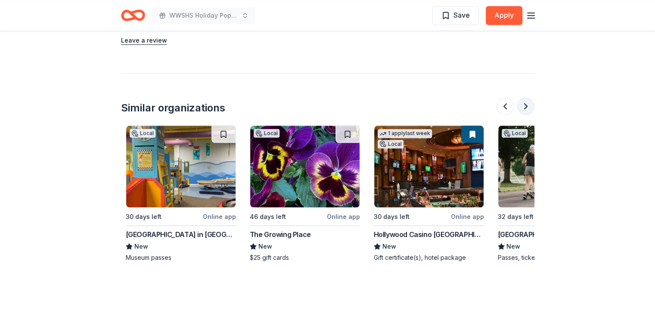
scroll to position [0, 744]
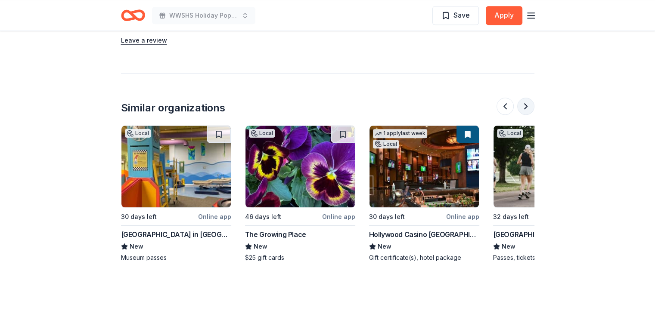
click at [526, 102] on button at bounding box center [525, 106] width 17 height 17
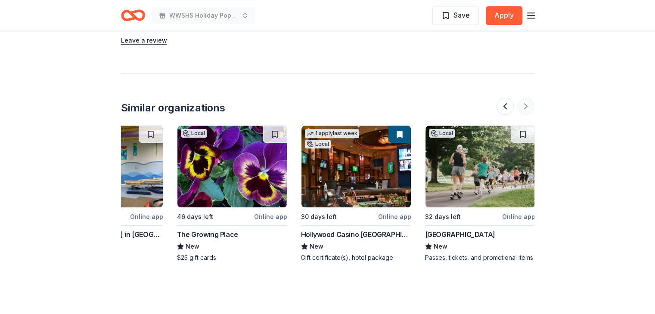
scroll to position [0, 813]
